Goal: Information Seeking & Learning: Learn about a topic

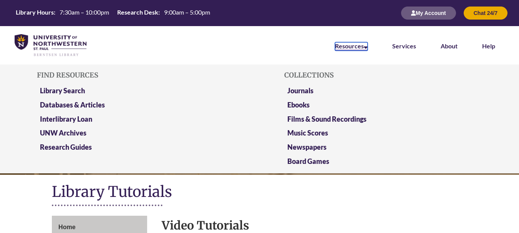
click at [338, 46] on link "Resources" at bounding box center [351, 46] width 33 height 8
click at [59, 93] on link "Library Search" at bounding box center [62, 91] width 45 height 10
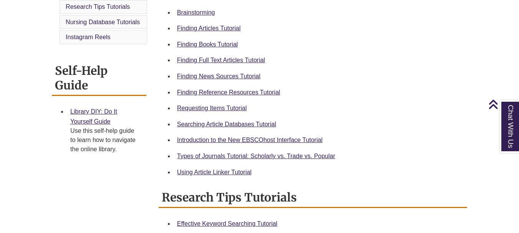
scroll to position [269, 0]
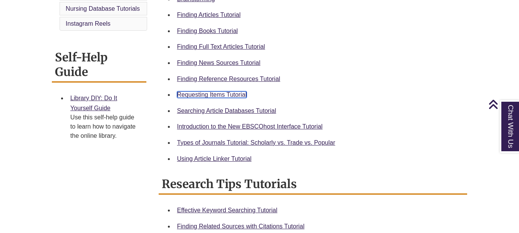
click at [188, 97] on link "Requesting Items Tutorial" at bounding box center [212, 94] width 70 height 7
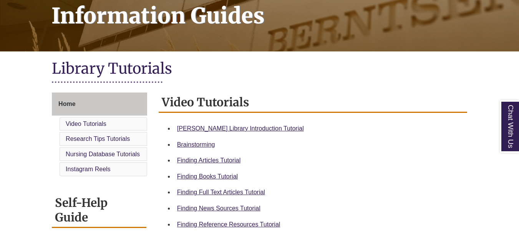
scroll to position [231, 0]
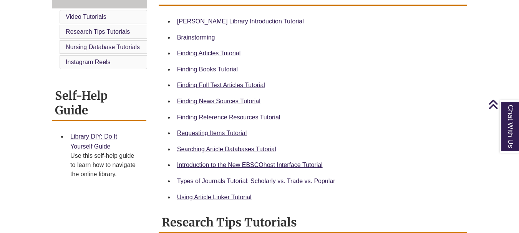
click at [209, 184] on div "Types of Journals Tutorial: Scholarly vs. Trade vs. Popular" at bounding box center [319, 181] width 284 height 10
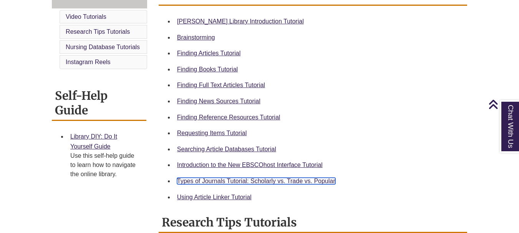
click at [207, 182] on link "Types of Journals Tutorial: Scholarly vs. Trade vs. Popular" at bounding box center [256, 181] width 158 height 7
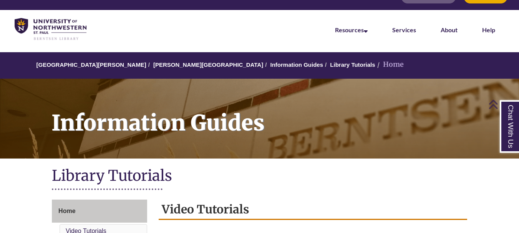
scroll to position [0, 0]
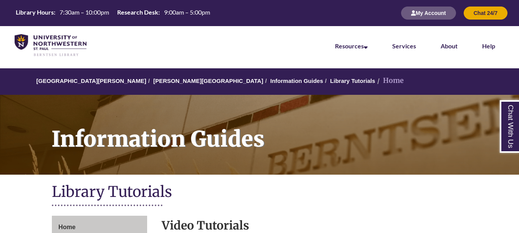
click at [375, 77] on li "Home" at bounding box center [389, 80] width 28 height 11
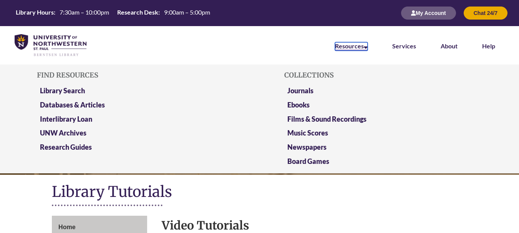
click at [350, 48] on link "Resources" at bounding box center [351, 46] width 33 height 8
click at [73, 90] on link "Library Search" at bounding box center [62, 91] width 45 height 10
